Goal: Find specific page/section: Find specific page/section

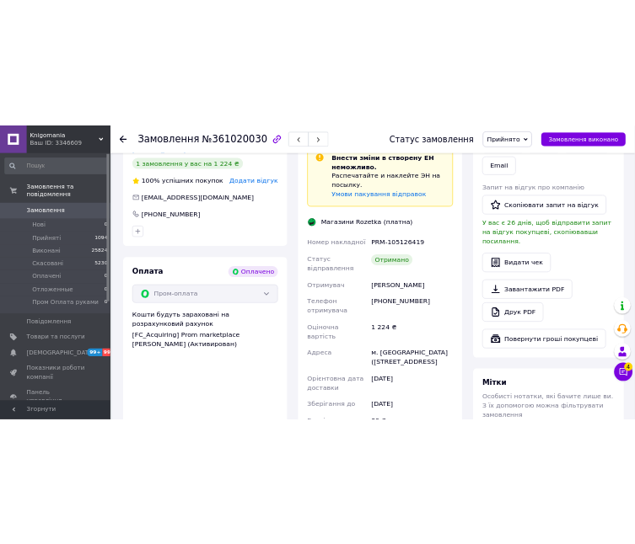
scroll to position [613, 0]
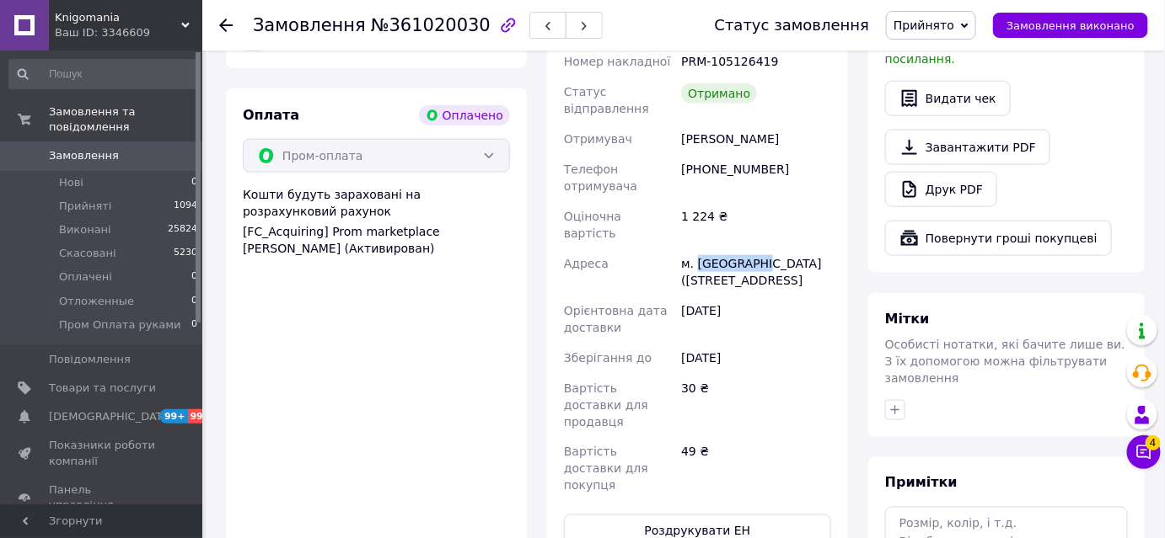
drag, startPoint x: 695, startPoint y: 228, endPoint x: 779, endPoint y: 228, distance: 84.3
click at [779, 249] on div "м. Кривий Ріг (Дніпропетровська обл.), Магістральна вул., 10" at bounding box center [756, 272] width 157 height 47
copy div "Кривий Ріг"
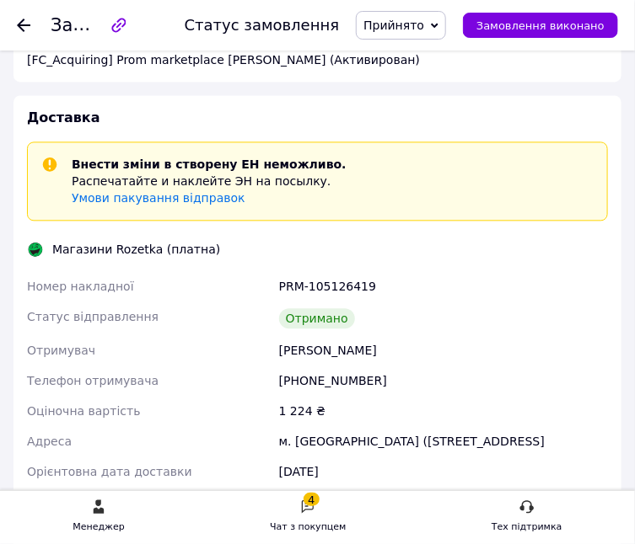
scroll to position [919, 0]
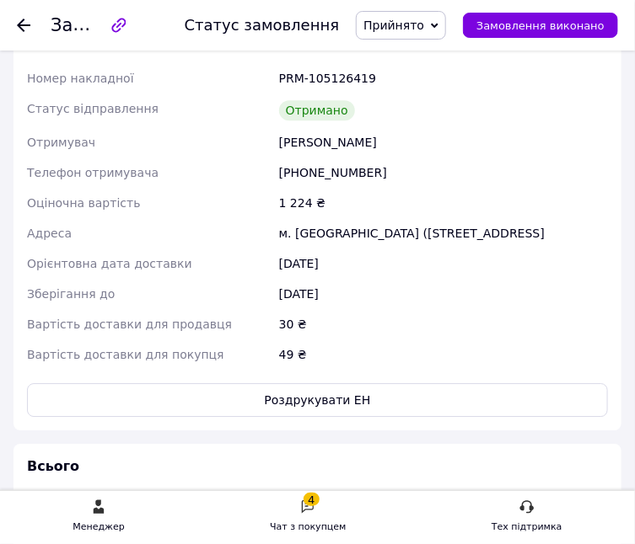
click at [335, 231] on div "м. Кривий Ріг (Дніпропетровська обл.), Магістральна вул., 10" at bounding box center [443, 233] width 335 height 30
drag, startPoint x: 292, startPoint y: 229, endPoint x: 352, endPoint y: 230, distance: 60.7
click at [352, 230] on div "м. Кривий Ріг (Дніпропетровська обл.), Магістральна вул., 10" at bounding box center [443, 233] width 335 height 30
copy div "Кривий Ріг"
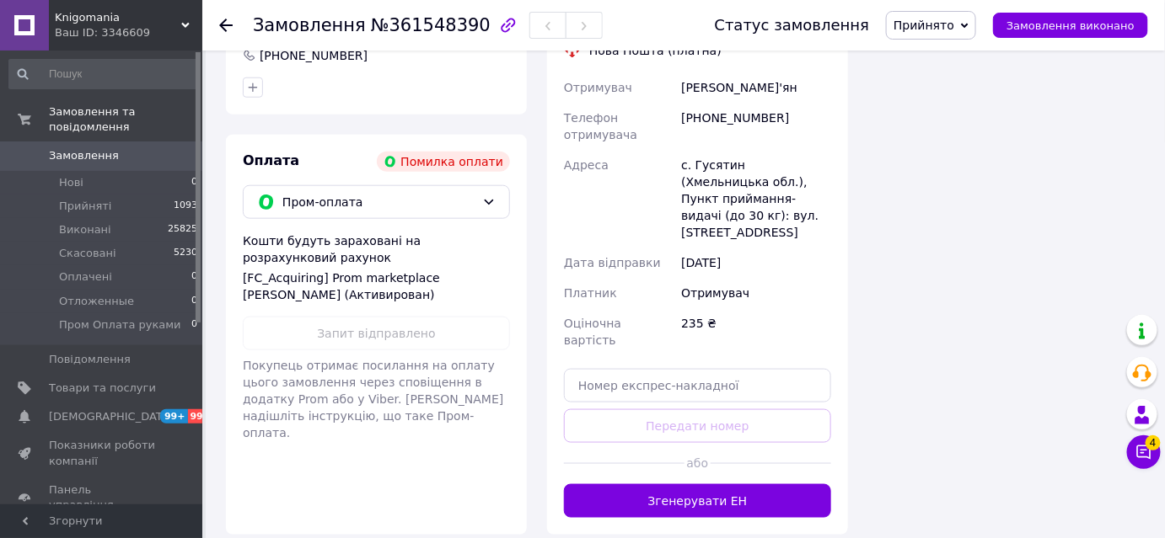
scroll to position [532, 0]
